Goal: Task Accomplishment & Management: Complete application form

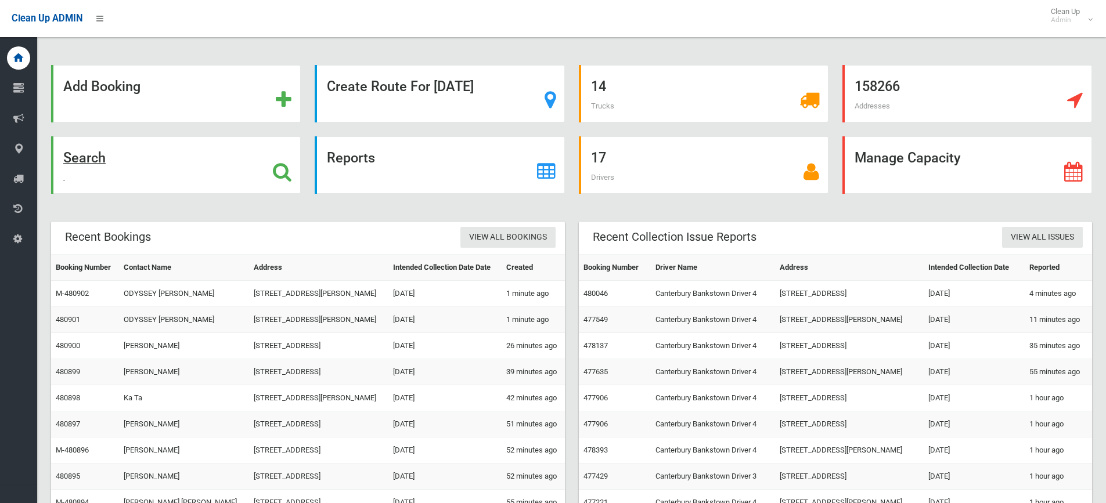
drag, startPoint x: 100, startPoint y: 155, endPoint x: 265, endPoint y: 3, distance: 223.9
click at [101, 154] on strong "Search" at bounding box center [84, 158] width 42 height 16
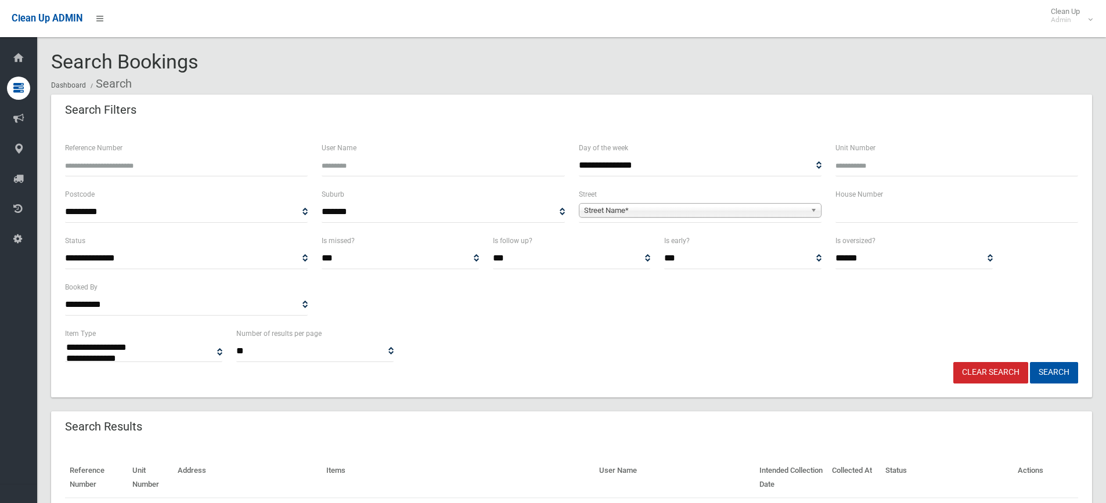
select select
click at [871, 221] on input "text" at bounding box center [956, 211] width 243 height 21
type input "***"
click at [766, 215] on span "Street Name*" at bounding box center [695, 211] width 222 height 14
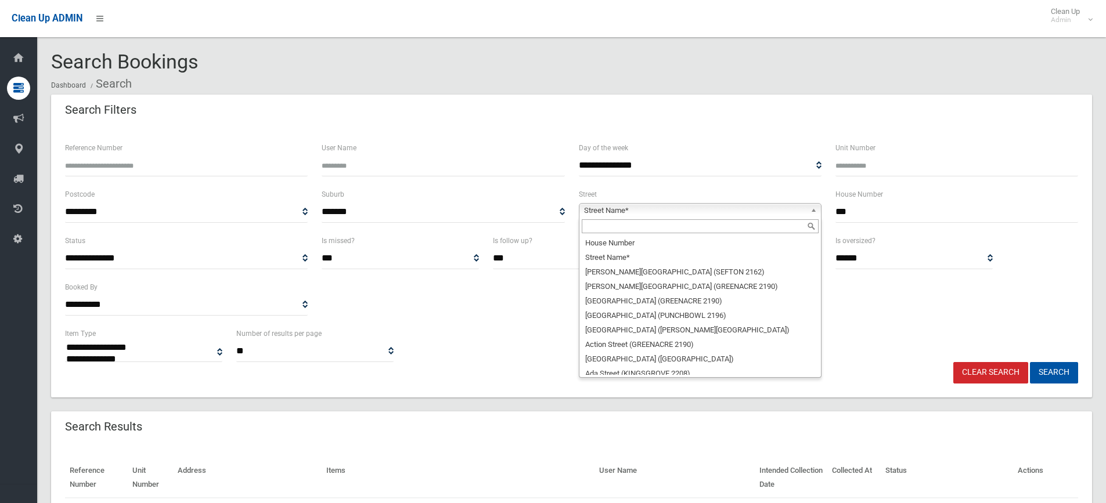
click at [666, 228] on input "text" at bounding box center [700, 226] width 237 height 14
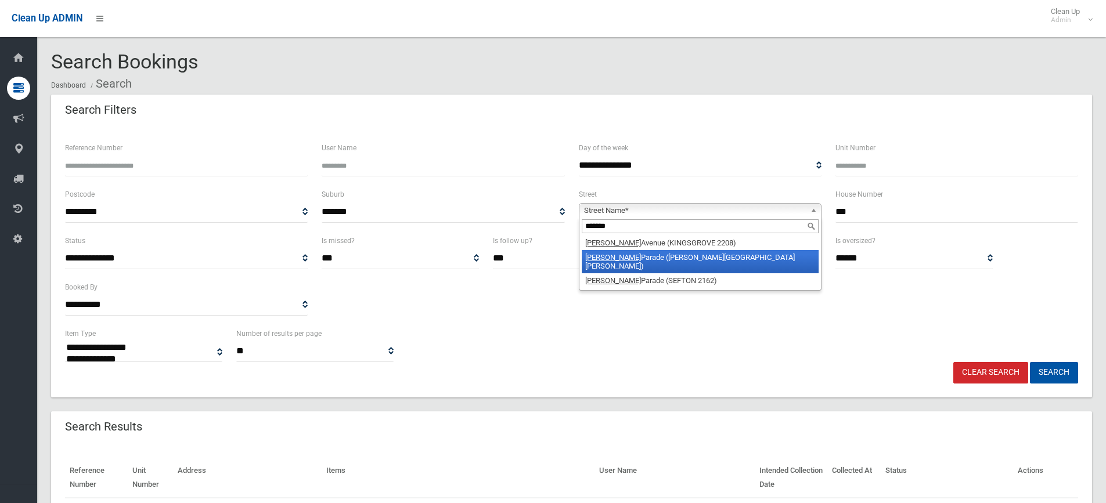
type input "*******"
click at [687, 254] on li "Proctor Parade (CHESTER HILL 2162)" at bounding box center [700, 261] width 237 height 23
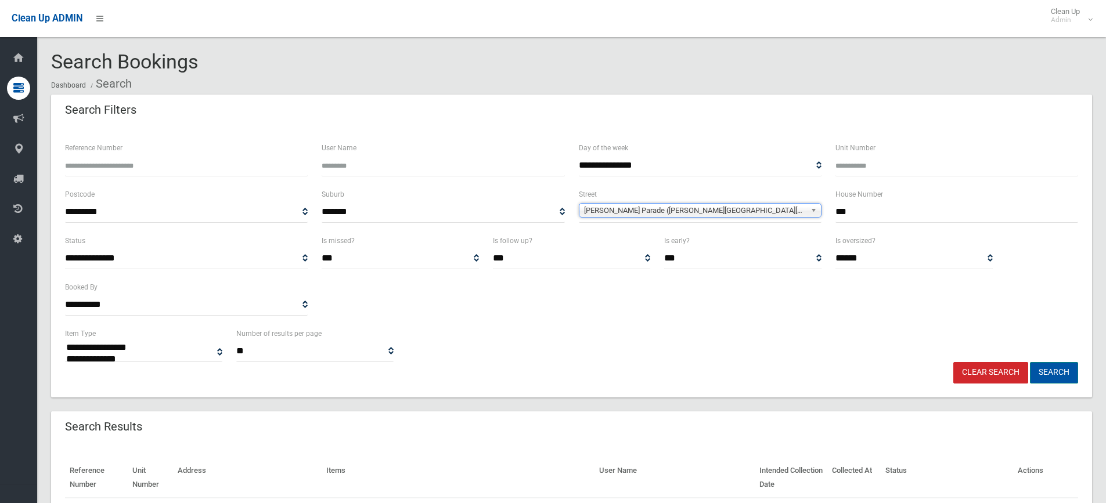
click at [1064, 371] on button "Search" at bounding box center [1054, 372] width 48 height 21
select select
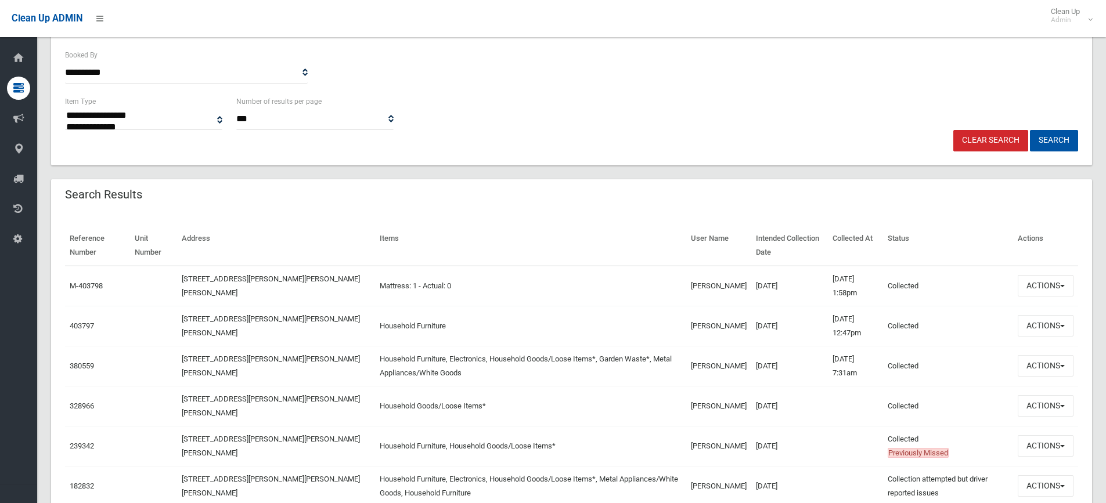
scroll to position [232, 0]
click at [1034, 326] on button "Actions" at bounding box center [1045, 325] width 56 height 21
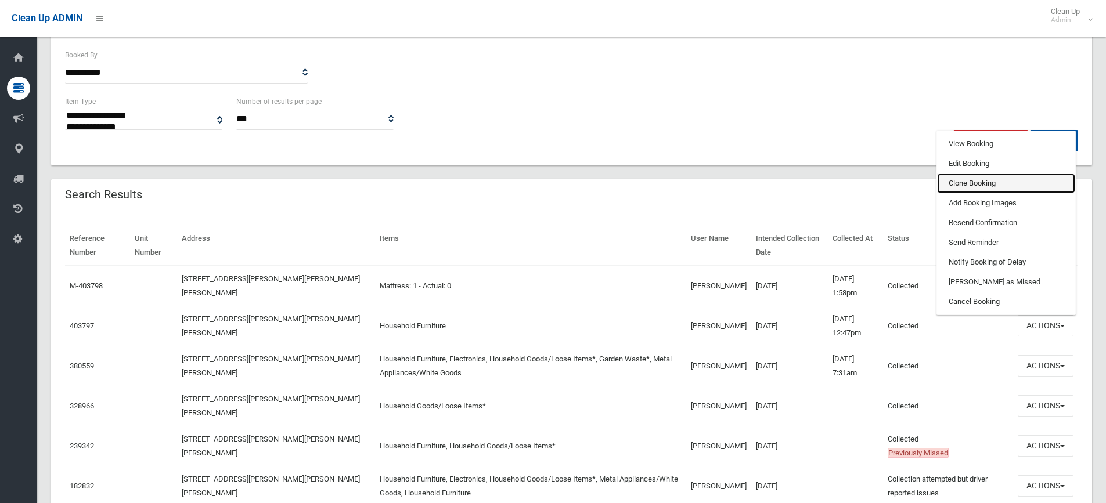
click at [978, 180] on link "Clone Booking" at bounding box center [1006, 184] width 138 height 20
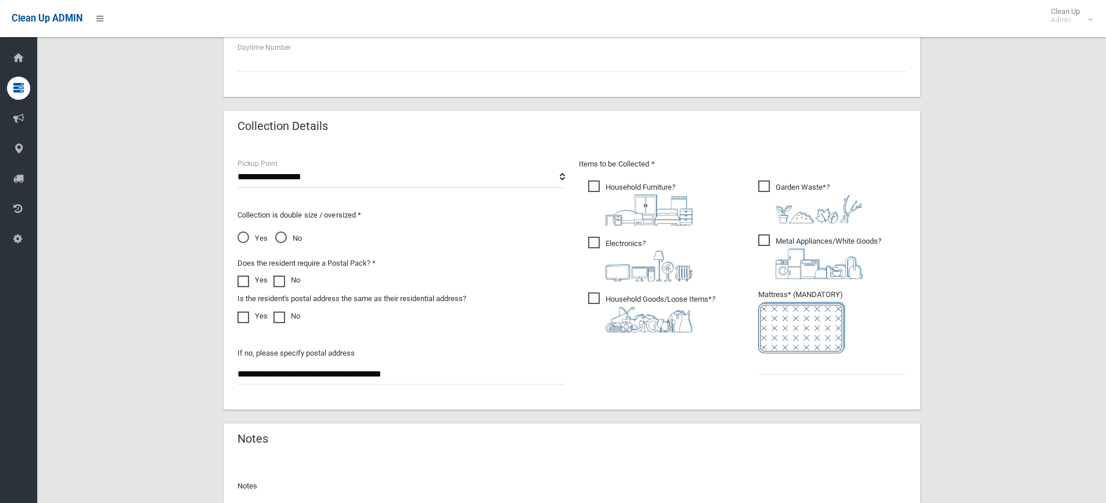
scroll to position [580, 0]
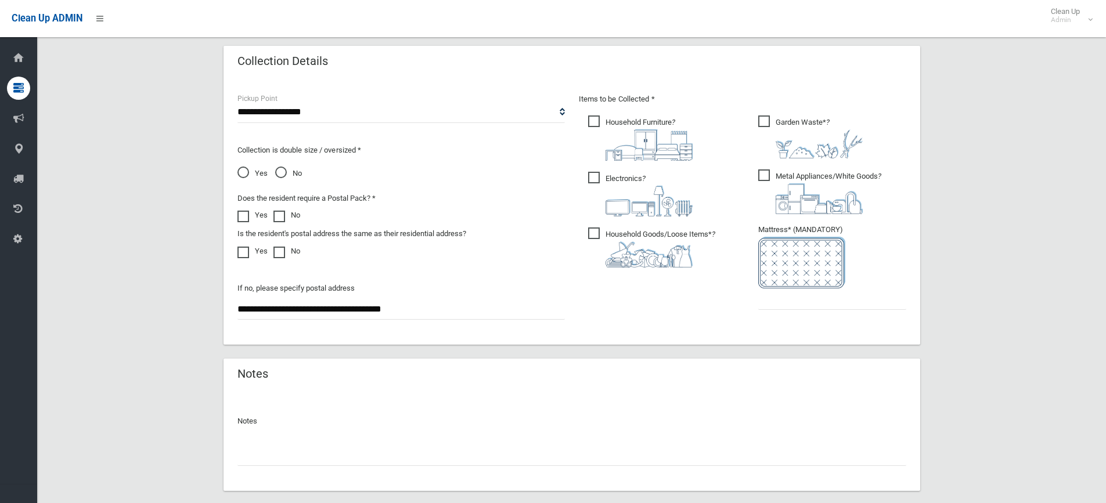
drag, startPoint x: 593, startPoint y: 176, endPoint x: 597, endPoint y: 207, distance: 31.6
click at [593, 176] on span "Electronics ?" at bounding box center [640, 194] width 104 height 45
drag, startPoint x: 594, startPoint y: 231, endPoint x: 718, endPoint y: 201, distance: 127.8
click at [605, 228] on span "Household Goods/Loose Items* ?" at bounding box center [651, 248] width 127 height 40
drag, startPoint x: 764, startPoint y: 178, endPoint x: 788, endPoint y: 275, distance: 99.8
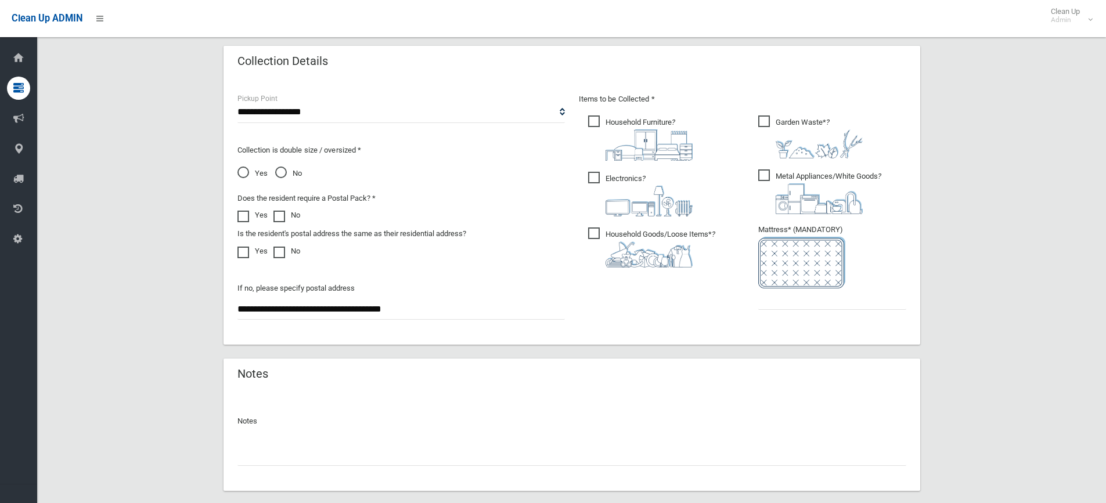
click at [764, 179] on span "Metal Appliances/White Goods ?" at bounding box center [819, 191] width 123 height 45
click at [802, 300] on input "text" at bounding box center [832, 298] width 148 height 21
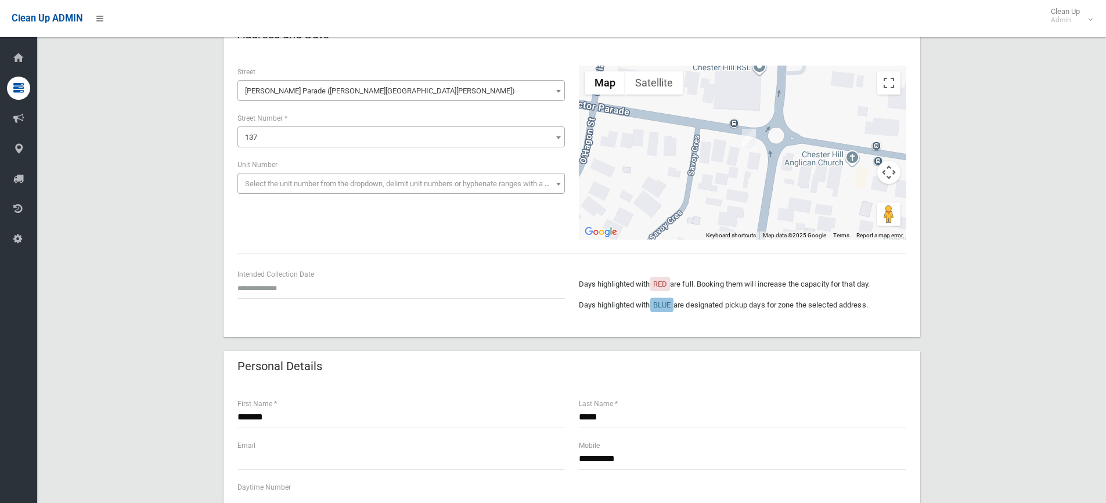
scroll to position [0, 0]
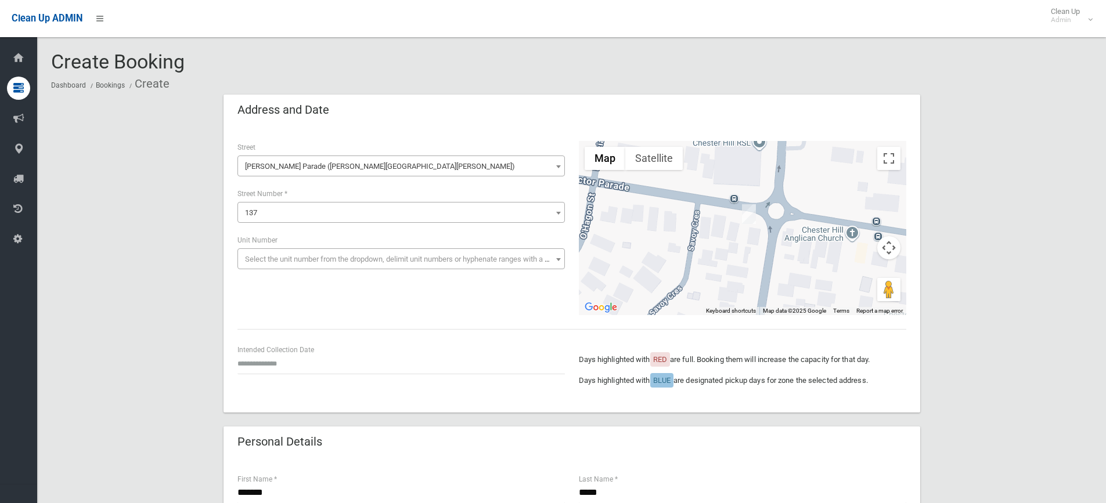
type input "*"
click at [273, 361] on input "text" at bounding box center [400, 363] width 327 height 21
click at [276, 335] on td "2" at bounding box center [276, 337] width 15 height 20
type input "**********"
click at [269, 362] on input "**********" at bounding box center [400, 363] width 327 height 21
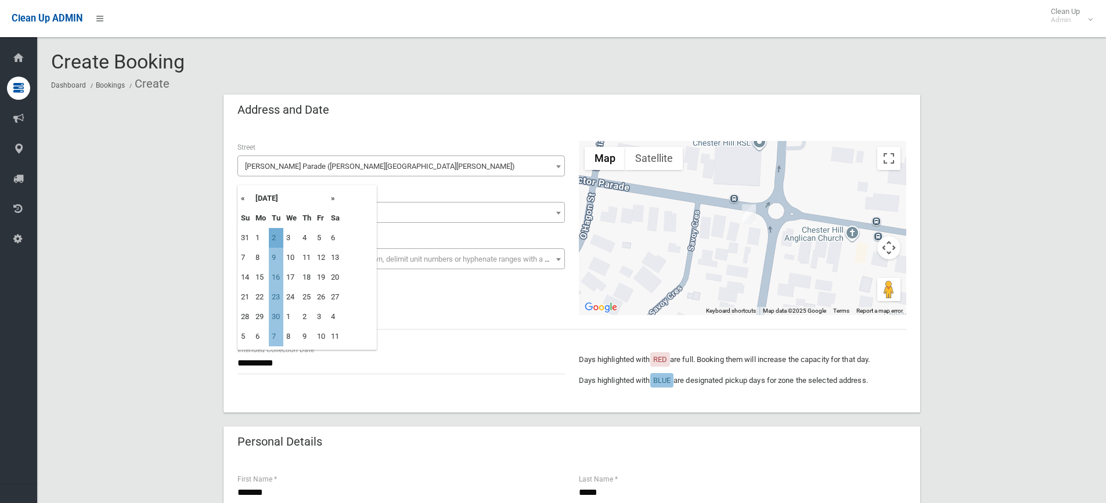
click at [272, 234] on td "2" at bounding box center [276, 238] width 15 height 20
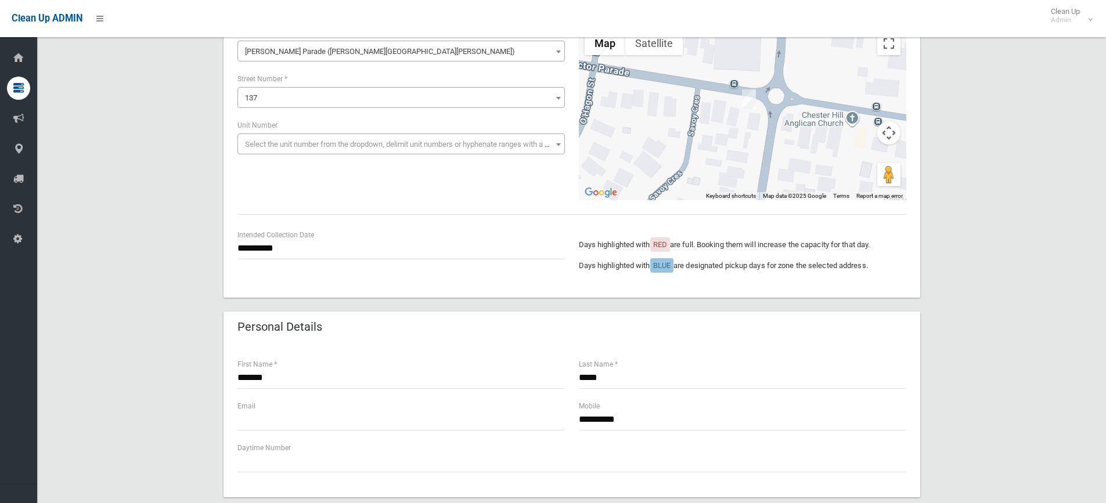
scroll to position [58, 0]
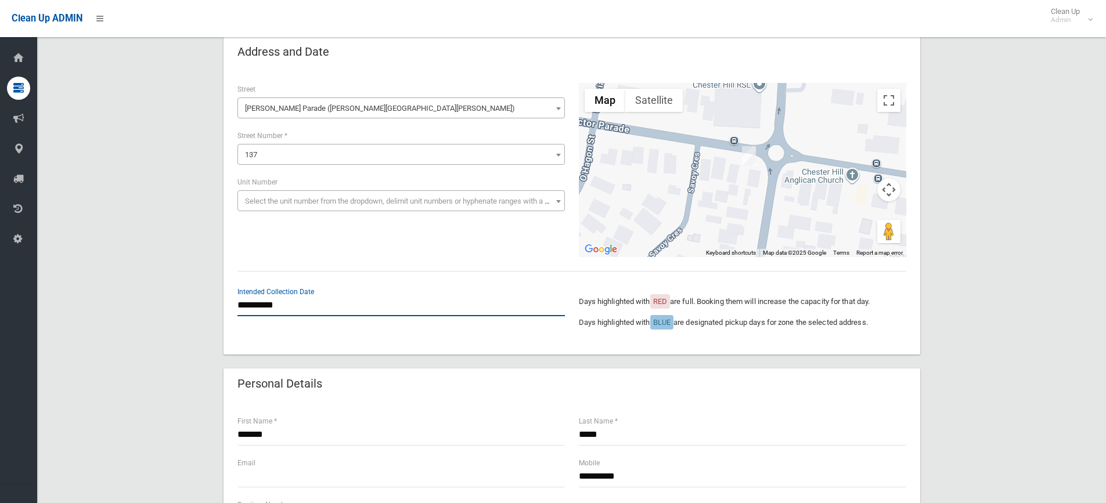
click at [269, 304] on input "**********" at bounding box center [400, 305] width 327 height 21
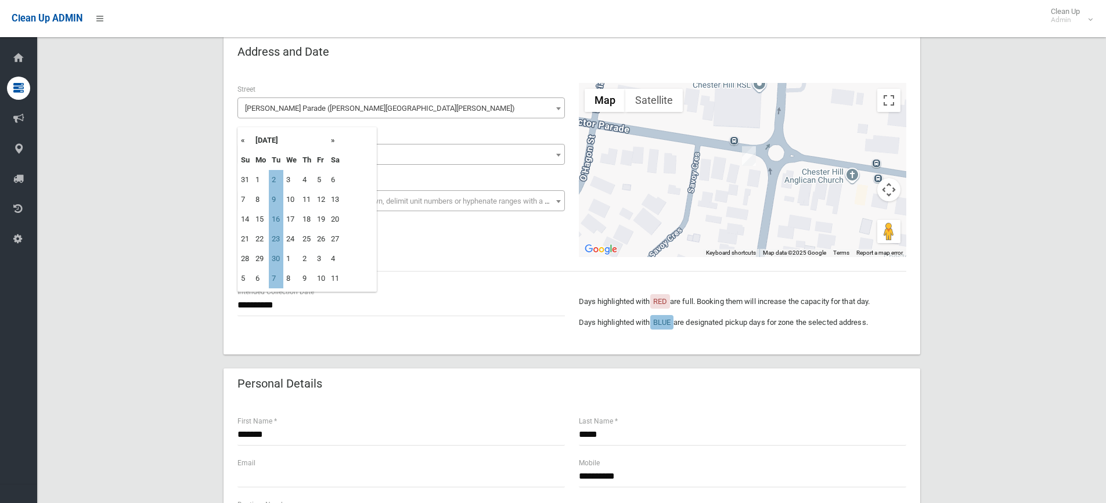
click at [241, 141] on th "«" at bounding box center [245, 141] width 15 height 20
click at [274, 277] on td "2" at bounding box center [276, 279] width 15 height 20
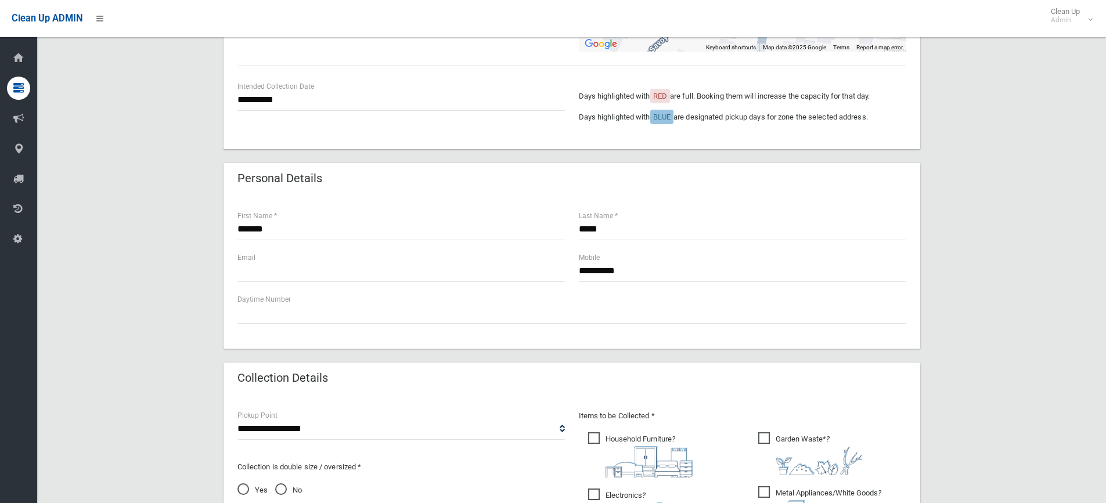
scroll to position [290, 0]
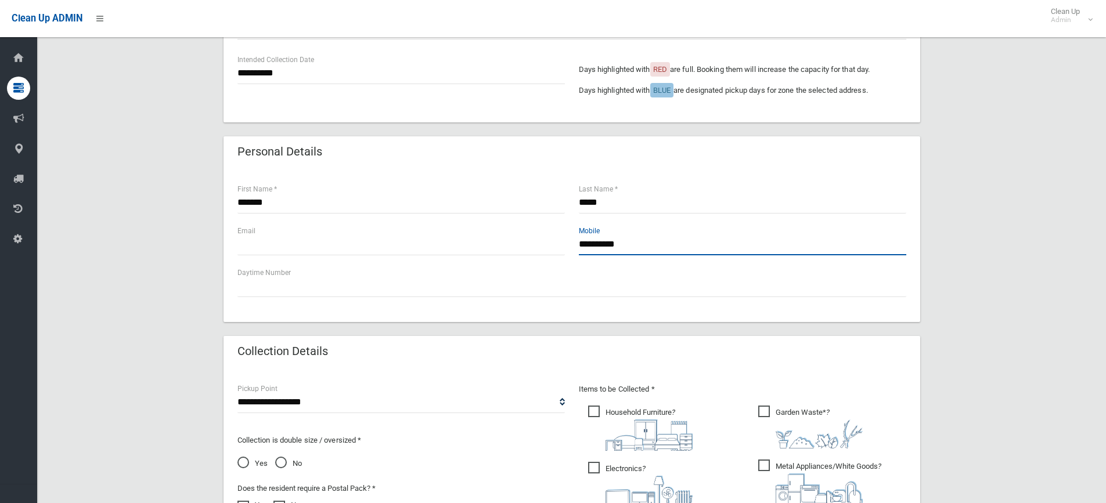
click at [656, 246] on input "**********" at bounding box center [742, 244] width 327 height 21
type input "**********"
drag, startPoint x: 586, startPoint y: 248, endPoint x: 577, endPoint y: 246, distance: 9.6
click at [577, 246] on div "**********" at bounding box center [742, 246] width 341 height 42
paste input "**********"
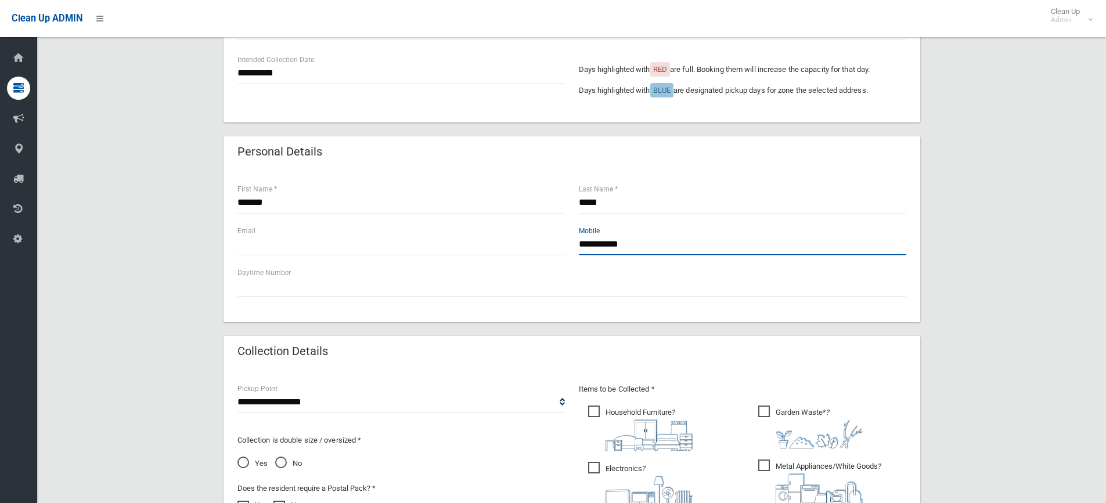
click at [580, 243] on input "**********" at bounding box center [742, 244] width 327 height 21
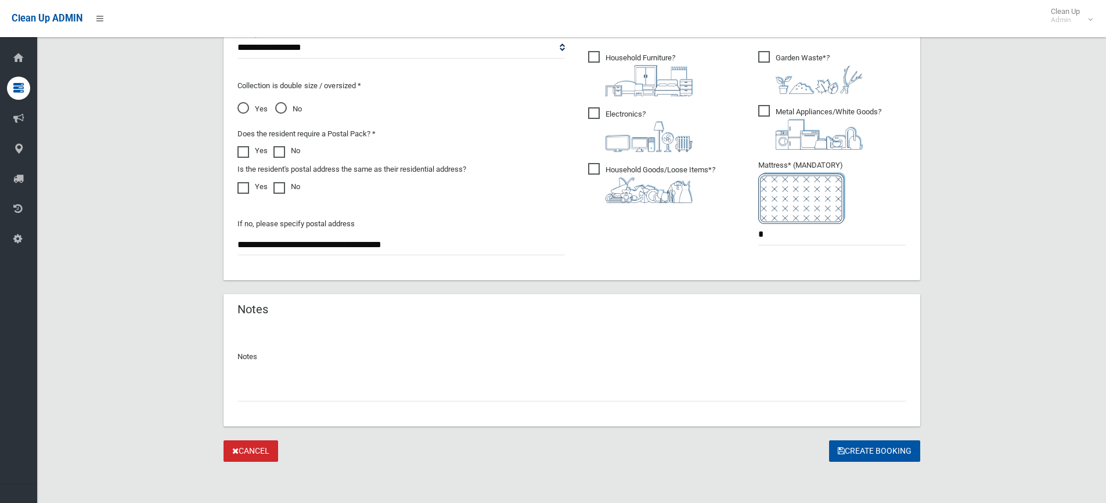
scroll to position [645, 0]
type input "**********"
click at [896, 453] on button "Create Booking" at bounding box center [874, 450] width 91 height 21
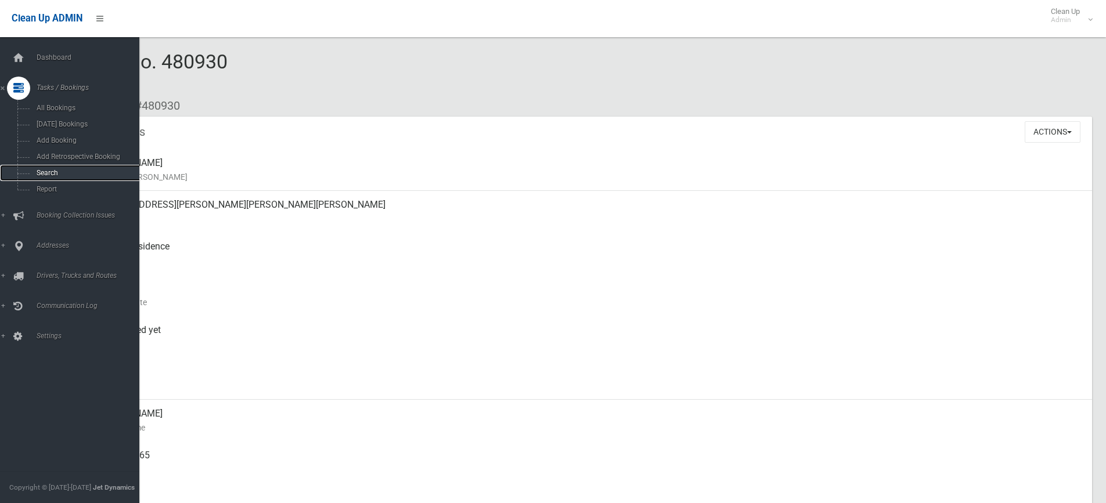
click at [48, 174] on span "Search" at bounding box center [85, 173] width 105 height 8
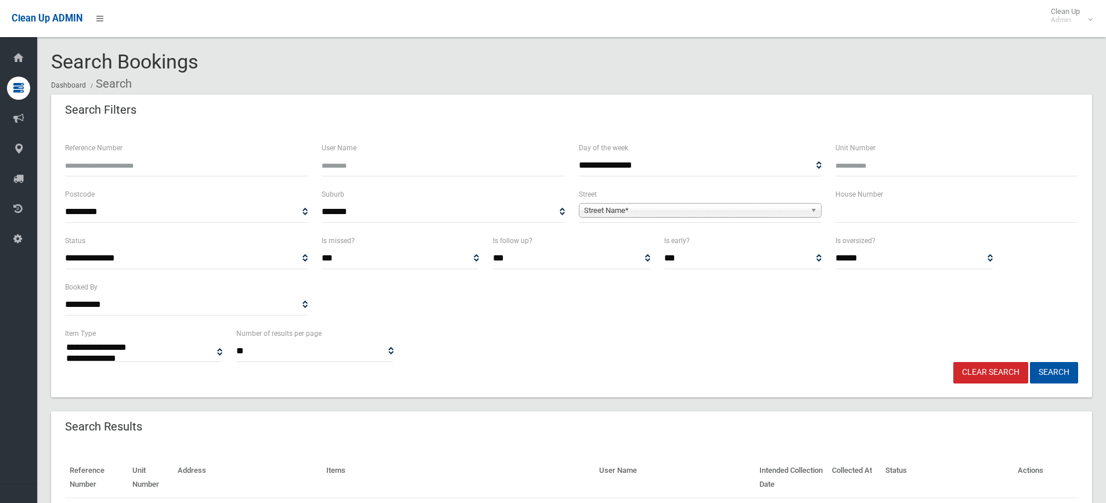
select select
click at [911, 214] on input "text" at bounding box center [956, 211] width 243 height 21
type input "***"
click at [705, 212] on span "Street Name*" at bounding box center [695, 211] width 222 height 14
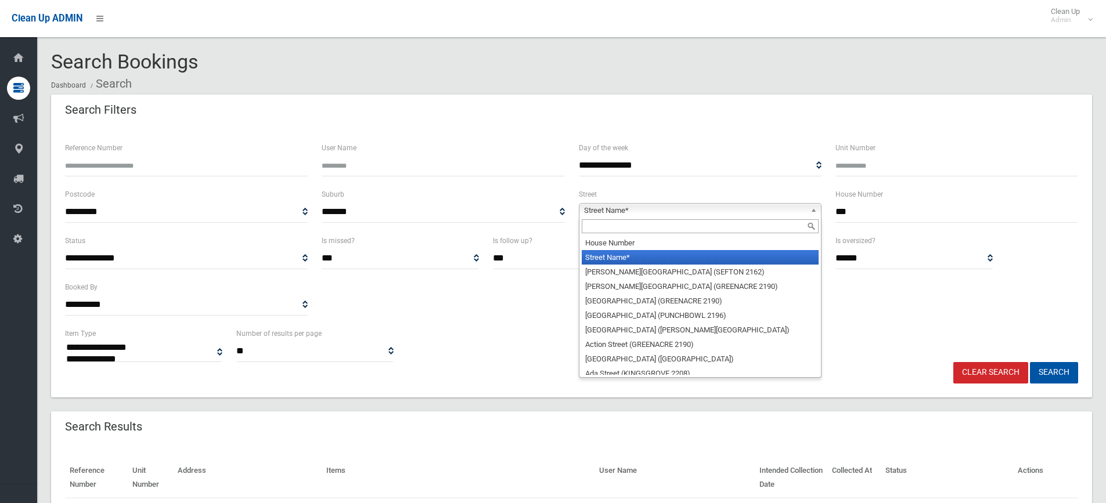
click at [602, 230] on input "text" at bounding box center [700, 226] width 237 height 14
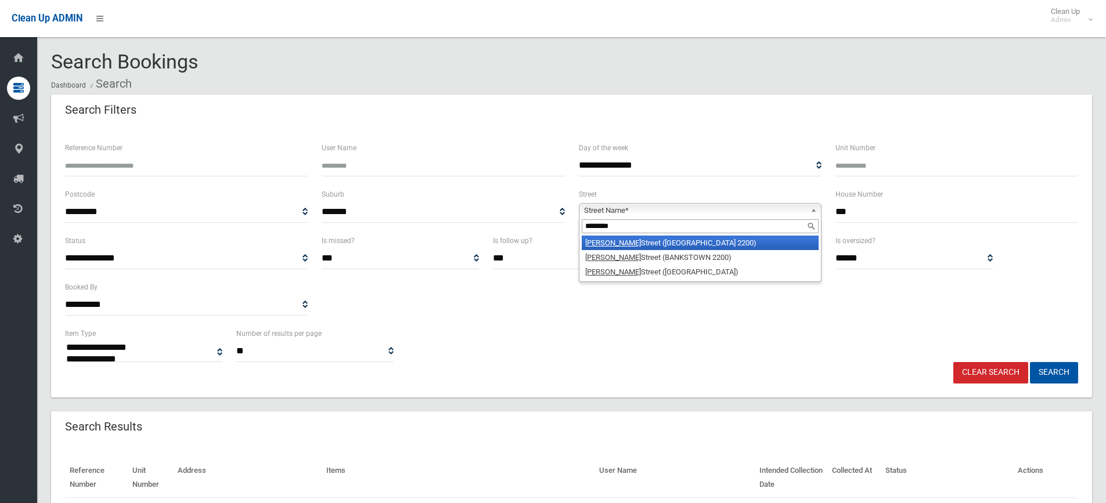
type input "********"
click at [608, 243] on em "Clarence" at bounding box center [613, 243] width 56 height 9
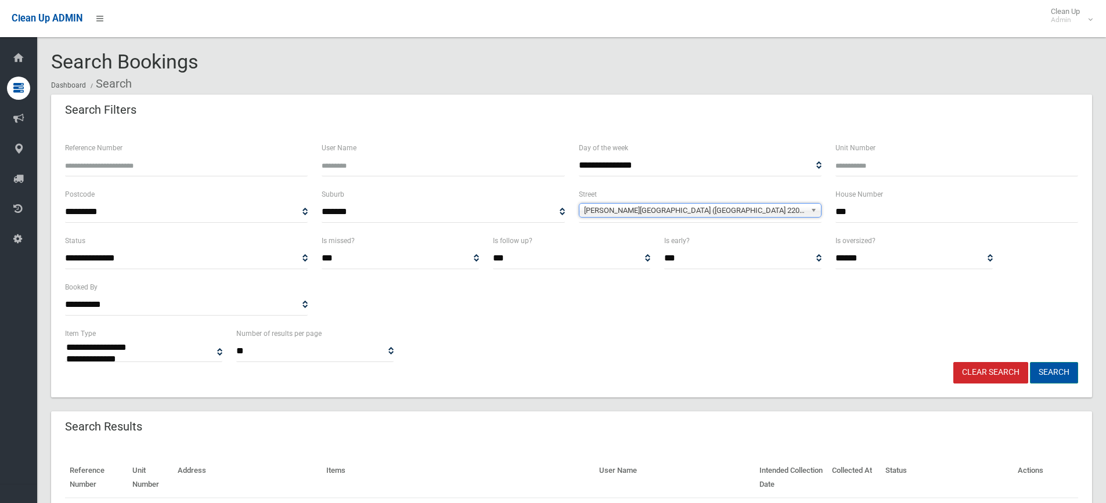
click at [1058, 377] on button "Search" at bounding box center [1054, 372] width 48 height 21
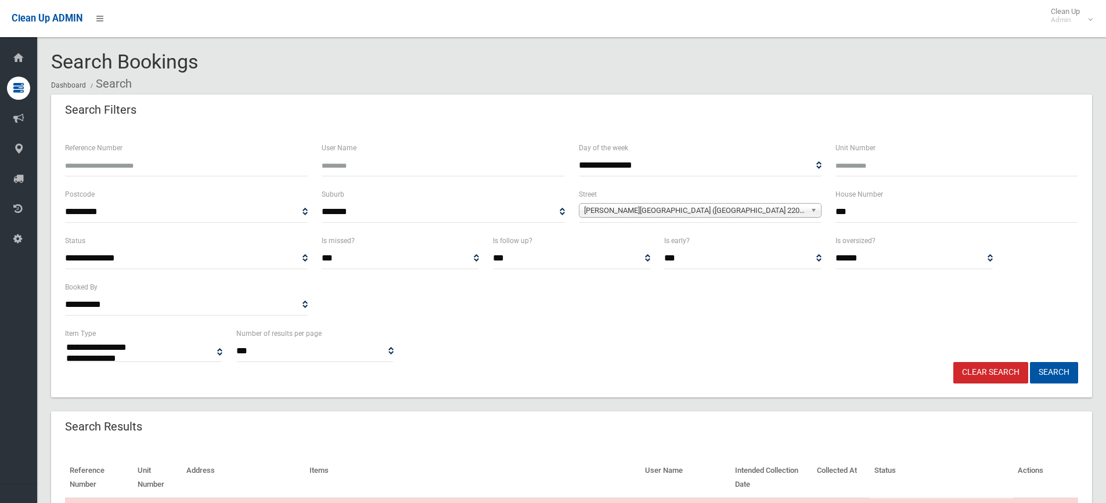
select select
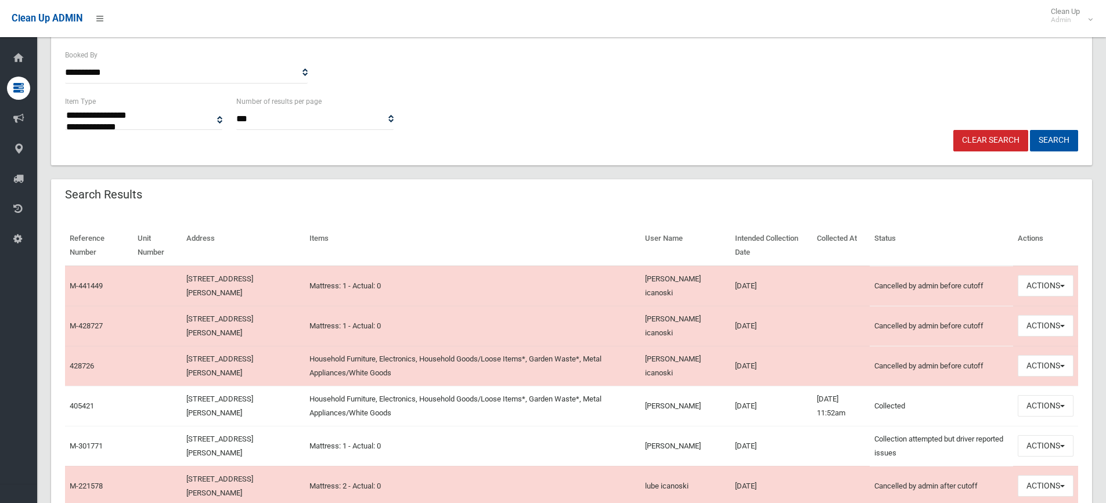
scroll to position [232, 0]
click at [1042, 368] on button "Actions" at bounding box center [1045, 365] width 56 height 21
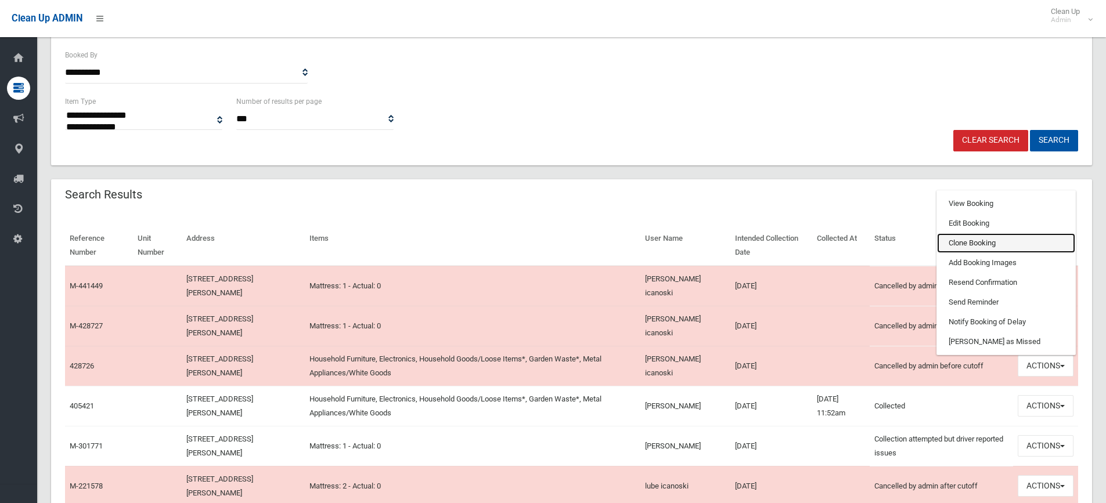
click at [979, 235] on link "Clone Booking" at bounding box center [1006, 243] width 138 height 20
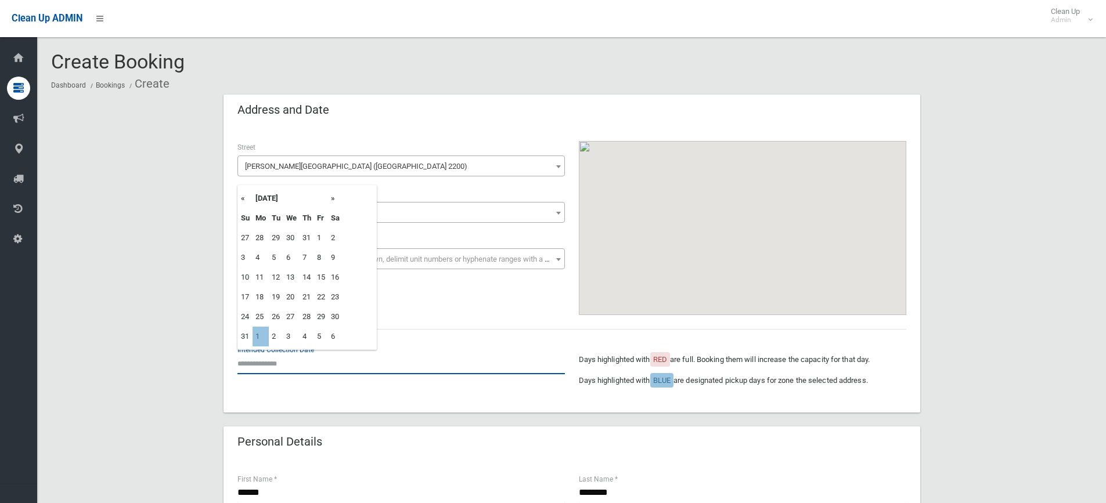
click at [275, 362] on input "text" at bounding box center [400, 363] width 327 height 21
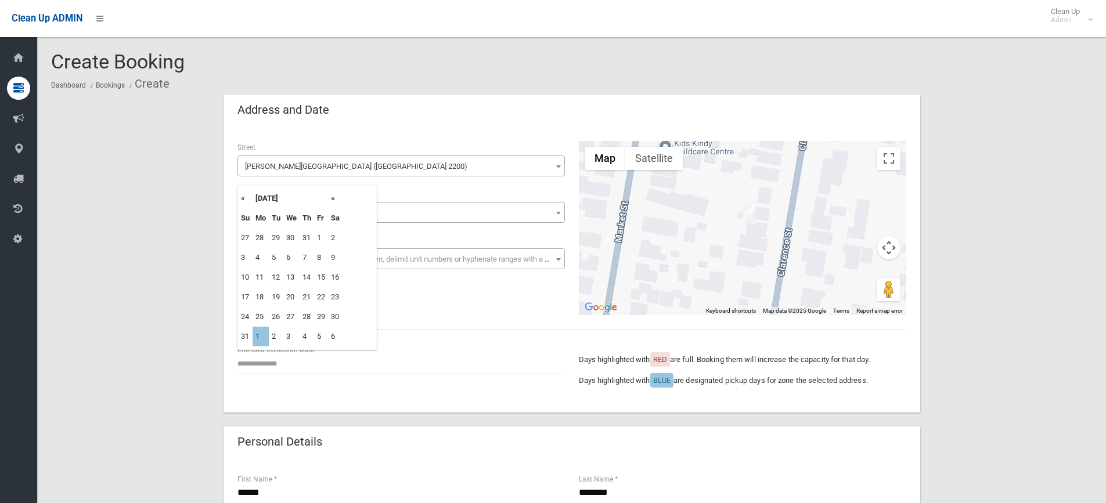
click at [255, 339] on td "1" at bounding box center [260, 337] width 16 height 20
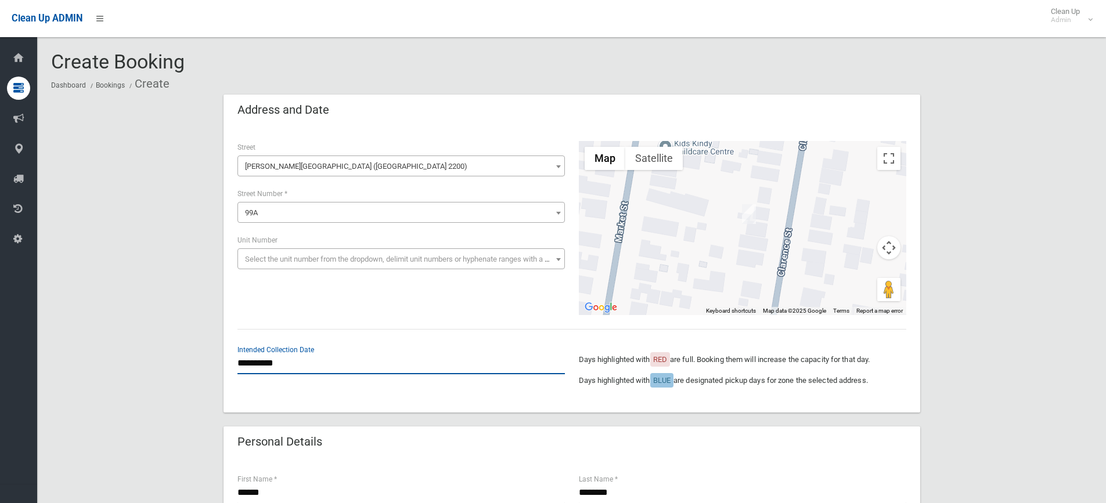
click at [265, 361] on input "**********" at bounding box center [400, 363] width 327 height 21
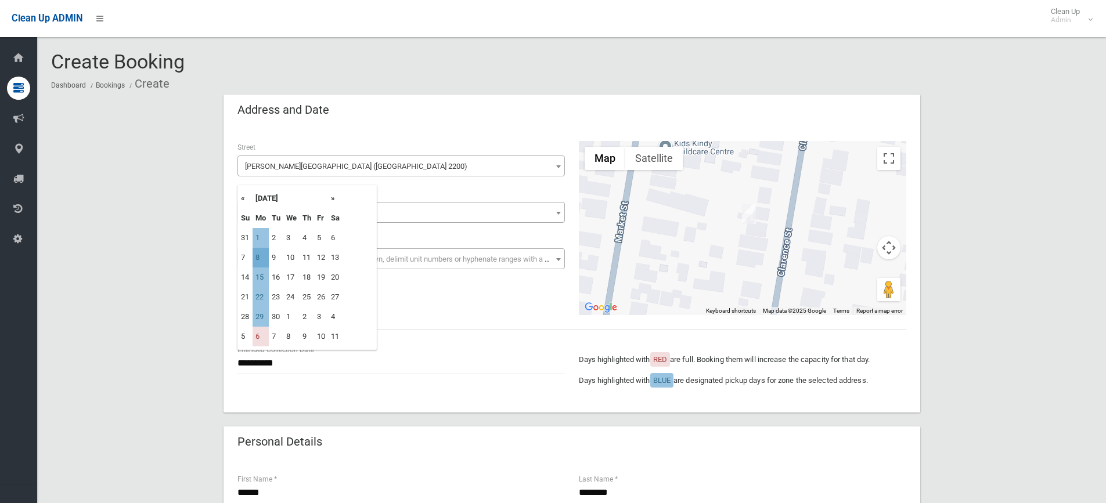
click at [266, 255] on td "8" at bounding box center [260, 258] width 16 height 20
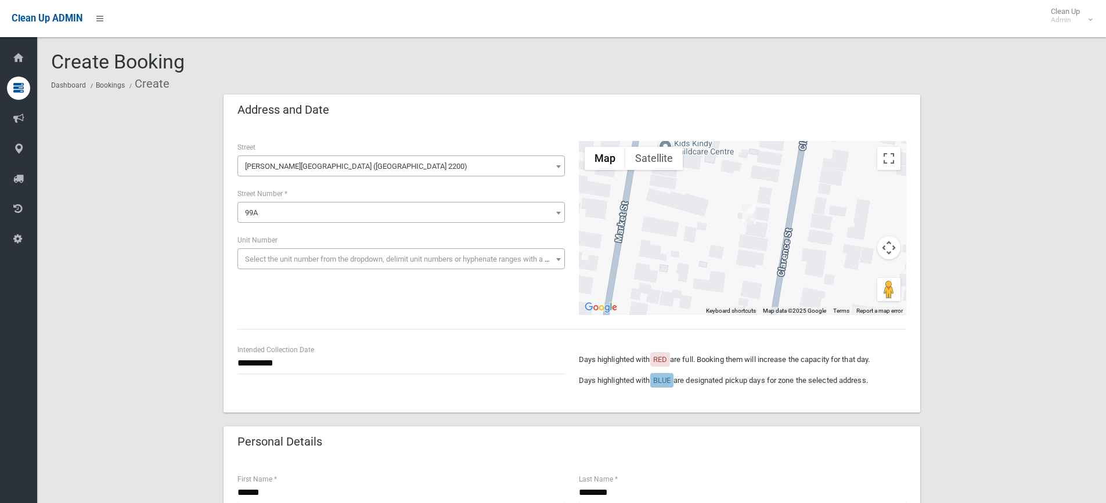
scroll to position [116, 0]
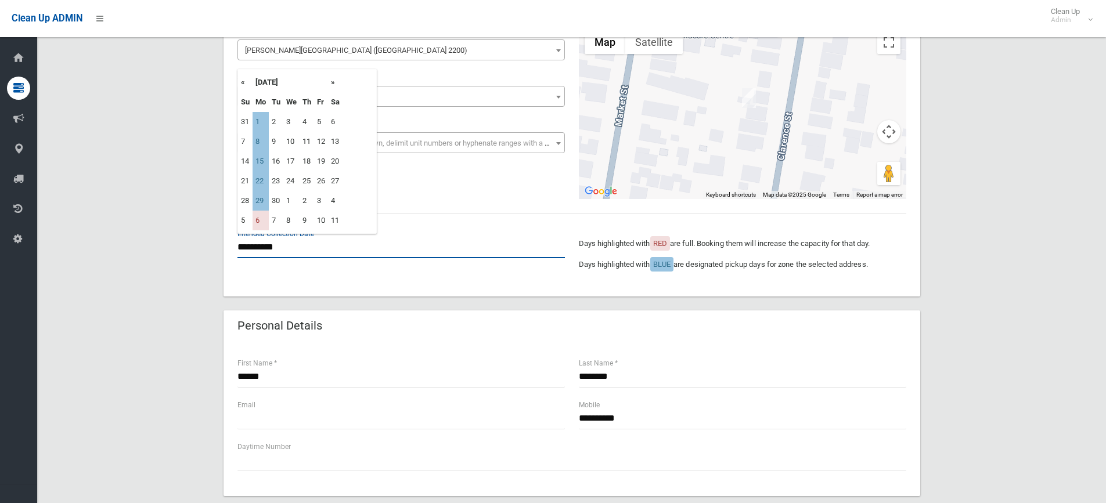
click at [269, 250] on input "**********" at bounding box center [400, 247] width 327 height 21
click at [266, 183] on td "22" at bounding box center [260, 181] width 16 height 20
type input "**********"
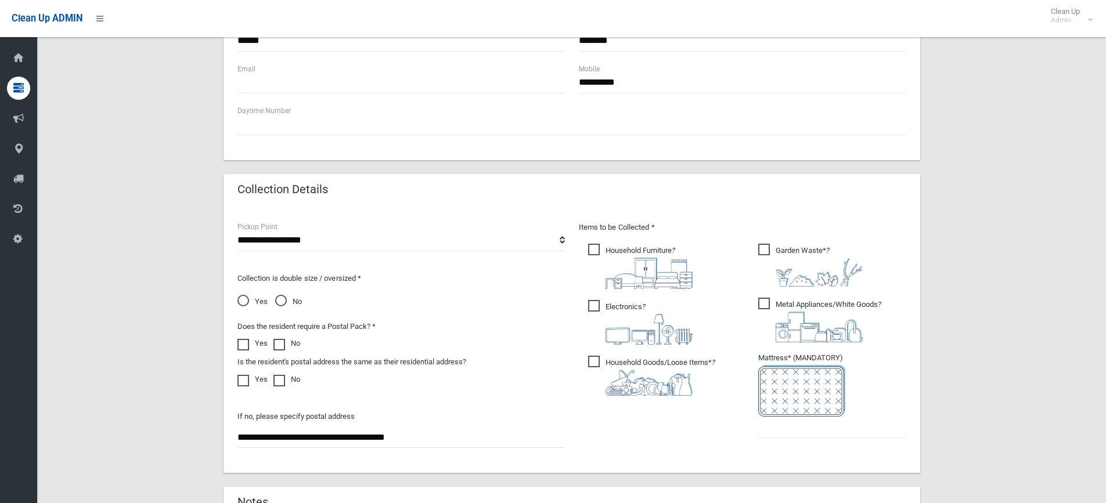
scroll to position [580, 0]
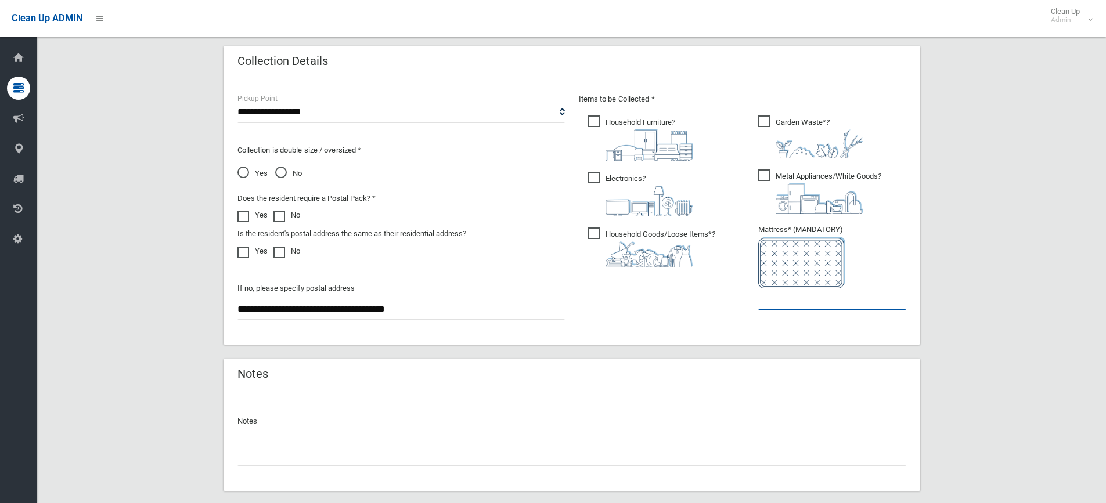
click at [832, 306] on input "text" at bounding box center [832, 298] width 148 height 21
type input "*"
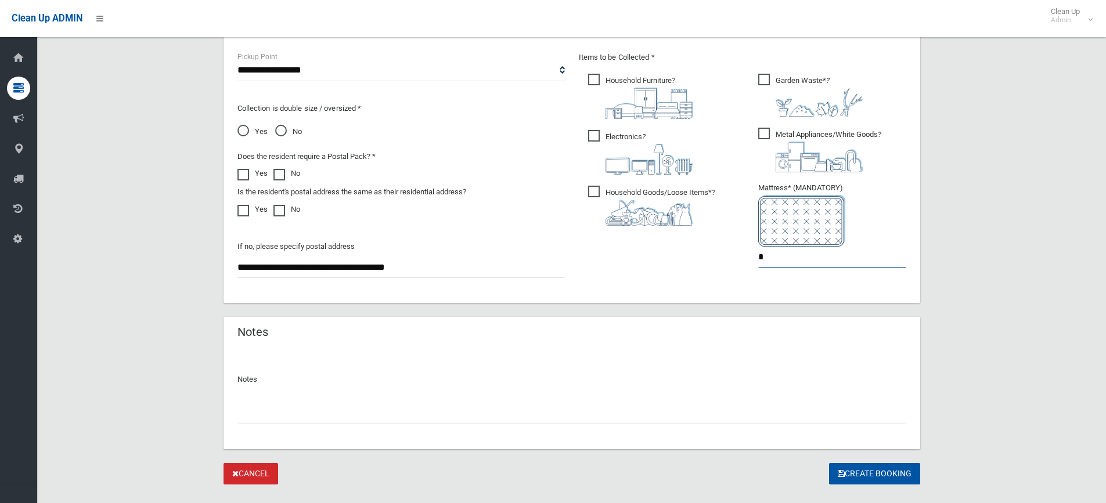
scroll to position [645, 0]
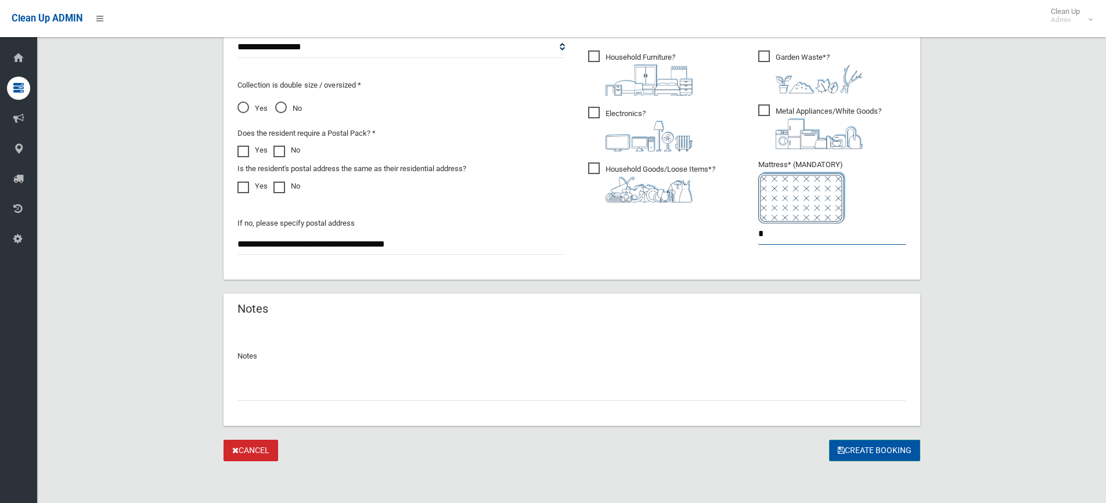
type input "*"
click at [846, 452] on button "Create Booking" at bounding box center [874, 450] width 91 height 21
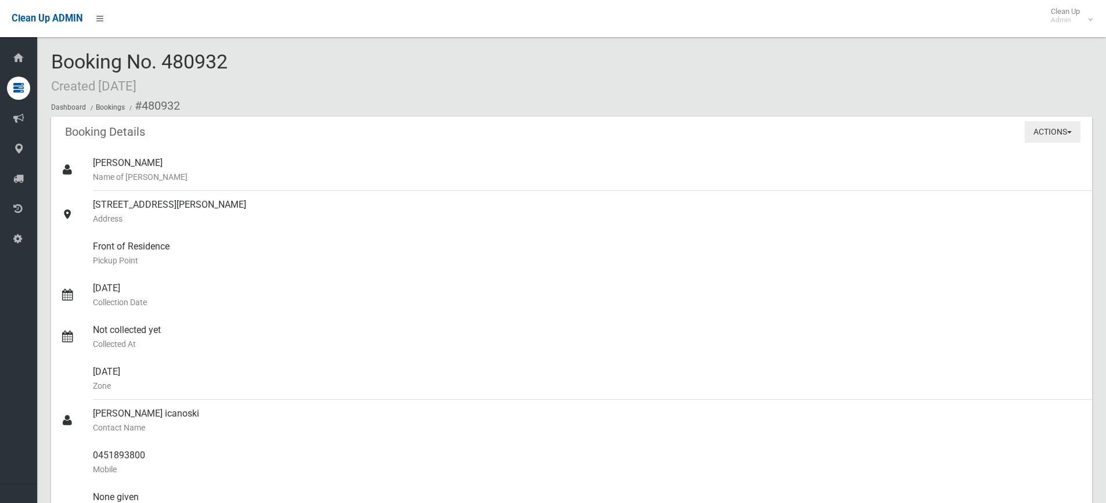
click at [1045, 140] on button "Actions" at bounding box center [1052, 131] width 56 height 21
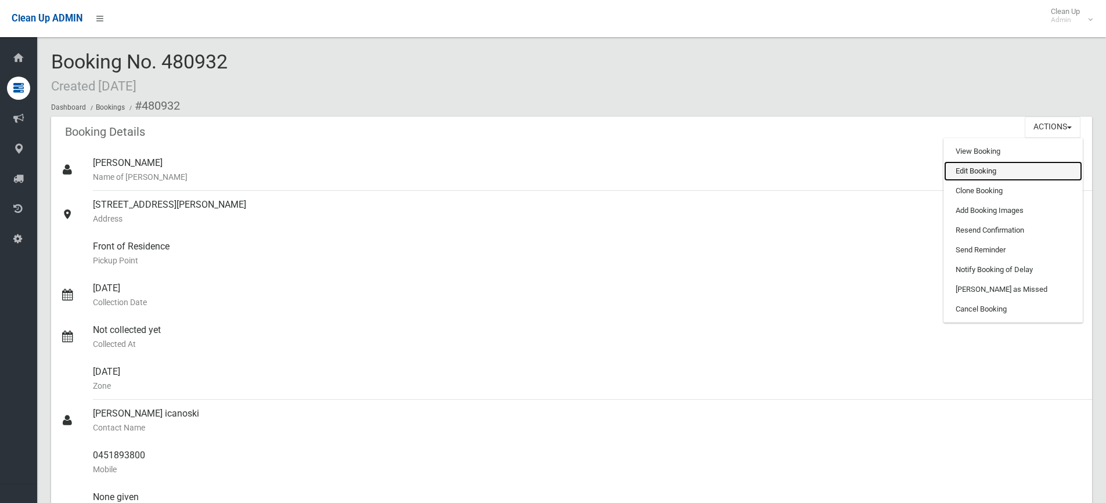
click at [976, 172] on link "Edit Booking" at bounding box center [1013, 171] width 138 height 20
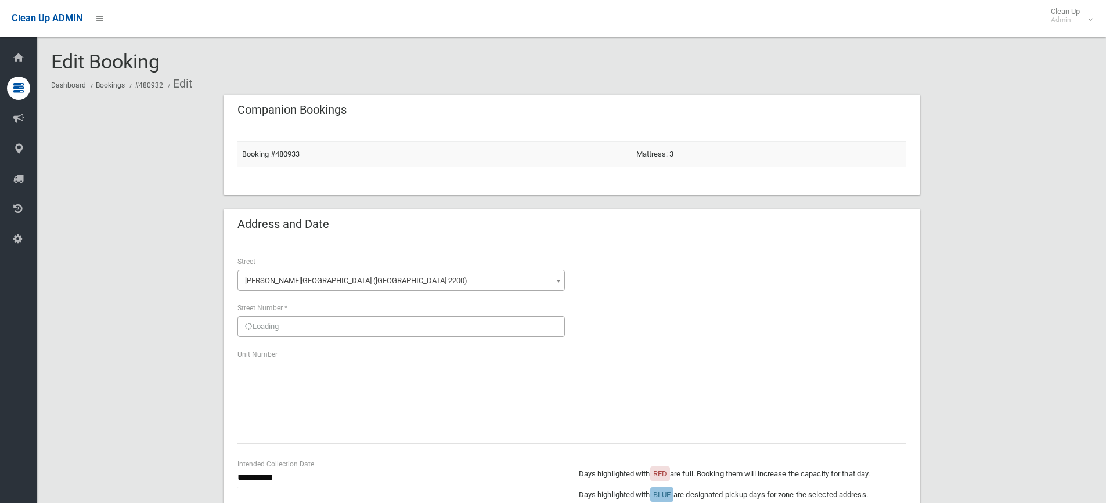
scroll to position [522, 0]
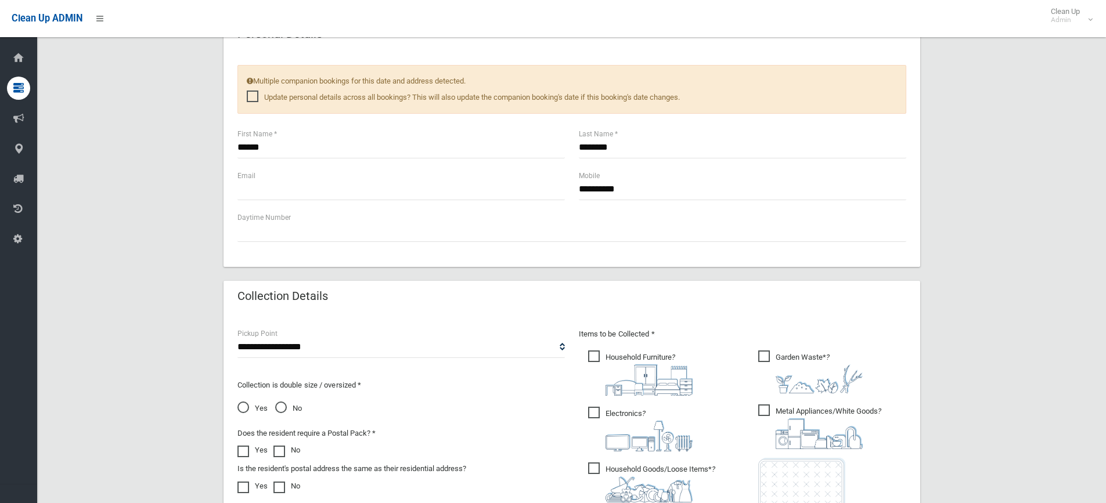
click at [242, 411] on span "Yes" at bounding box center [252, 409] width 30 height 14
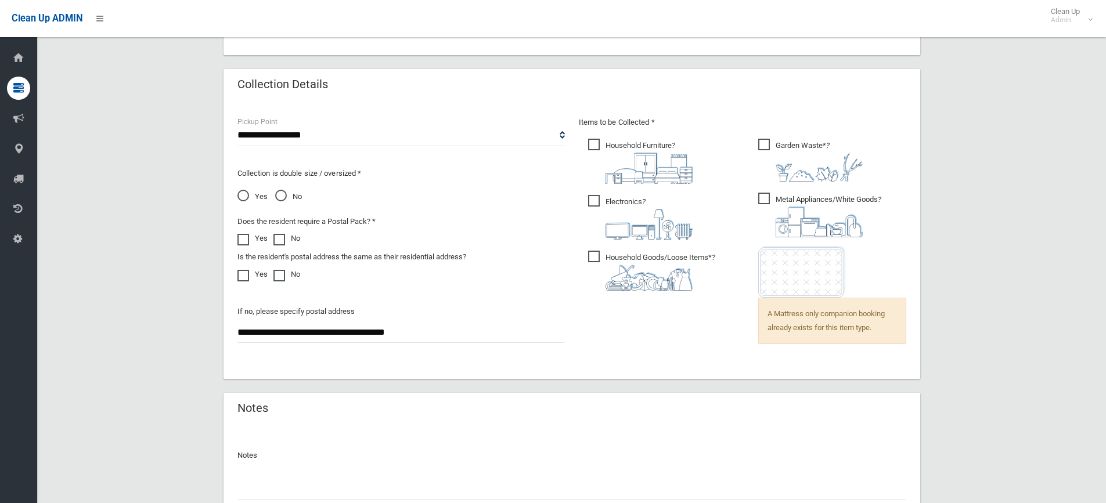
scroll to position [833, 0]
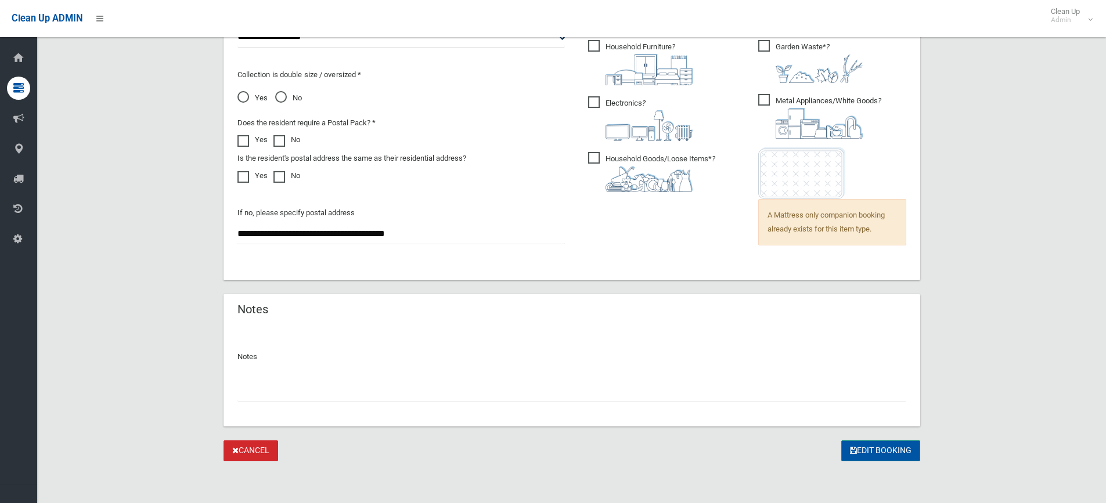
click at [874, 449] on button "Edit Booking" at bounding box center [880, 451] width 79 height 21
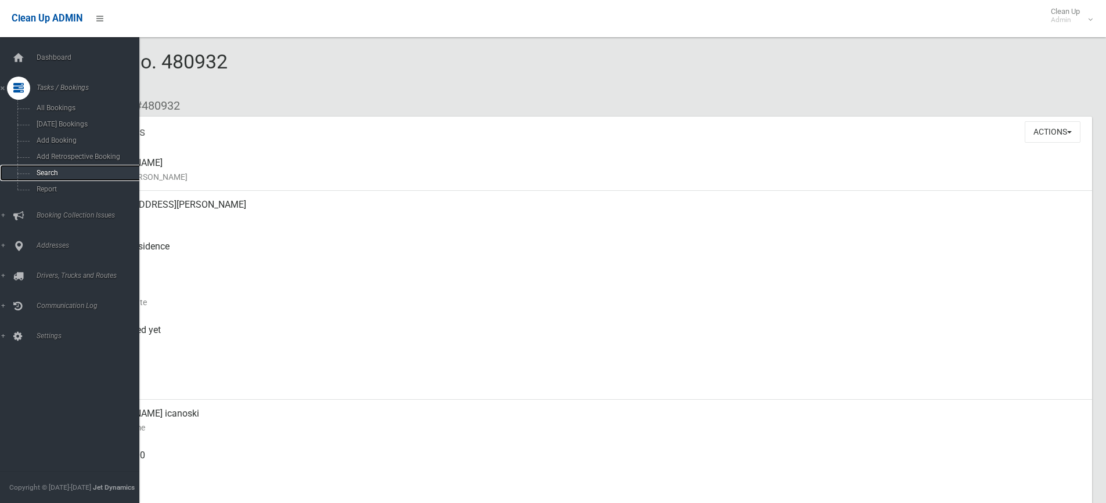
click at [63, 177] on link "Search" at bounding box center [74, 173] width 148 height 16
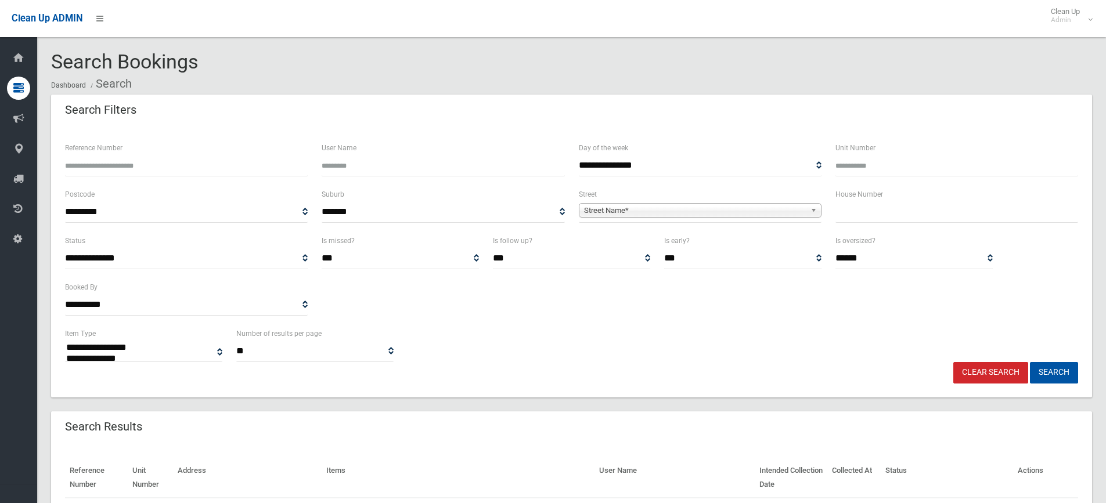
select select
drag, startPoint x: 391, startPoint y: 159, endPoint x: 382, endPoint y: 159, distance: 8.7
click at [389, 159] on input "User Name" at bounding box center [443, 165] width 243 height 21
drag, startPoint x: 200, startPoint y: 175, endPoint x: 168, endPoint y: 49, distance: 129.5
click at [200, 174] on input "Reference Number" at bounding box center [186, 165] width 243 height 21
